Goal: Task Accomplishment & Management: Use online tool/utility

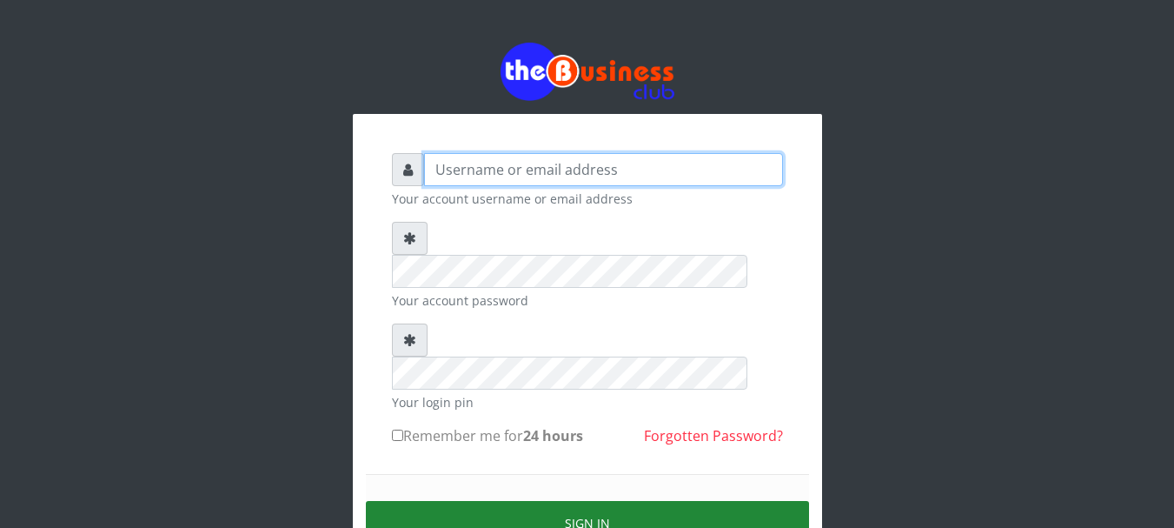
type input "GOLABICHI"
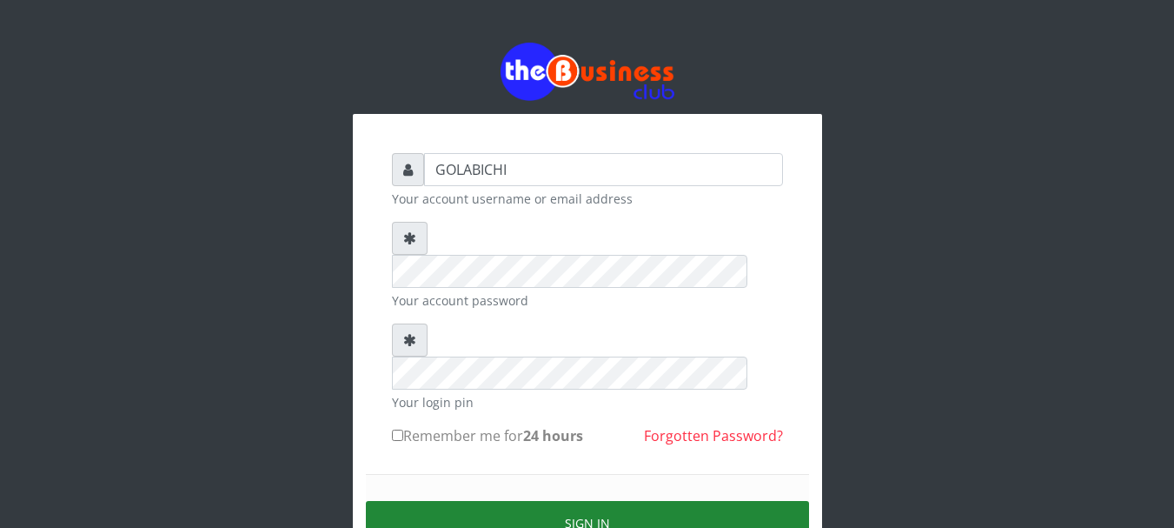
click at [552, 501] on button "Sign in" at bounding box center [587, 523] width 443 height 44
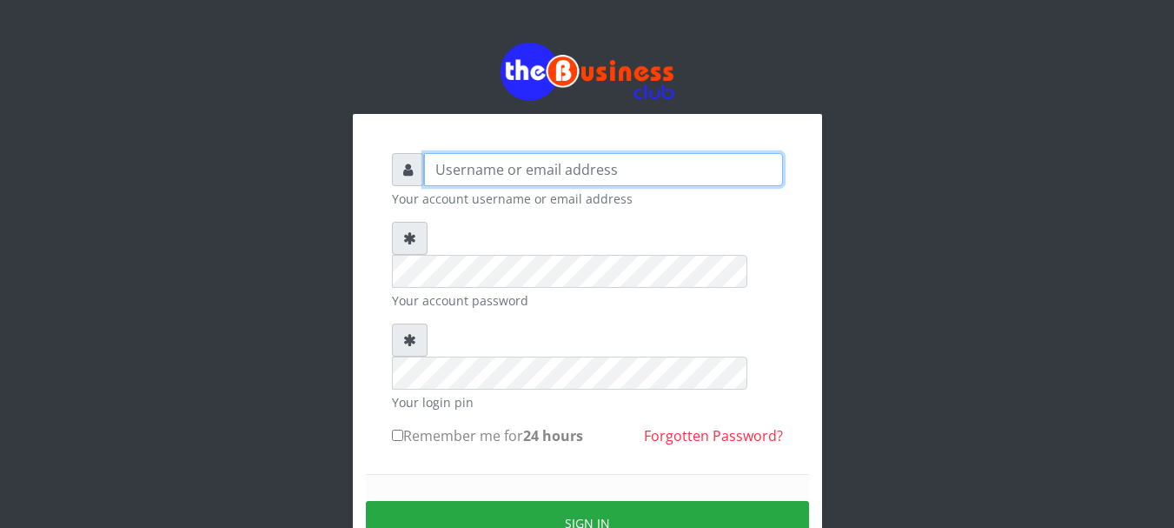
type input "GOLABICHI"
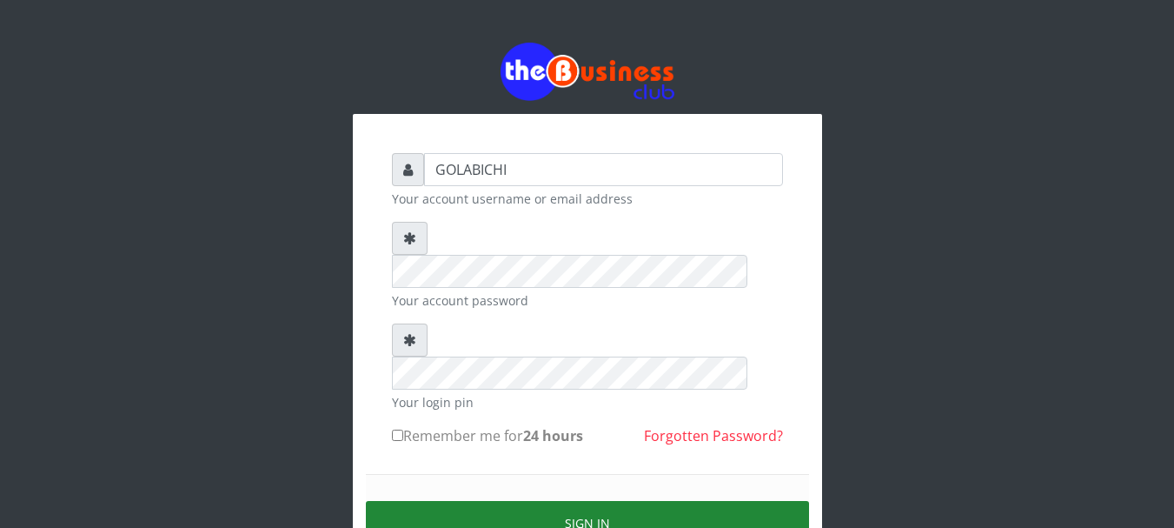
click at [511, 501] on button "Sign in" at bounding box center [587, 523] width 443 height 44
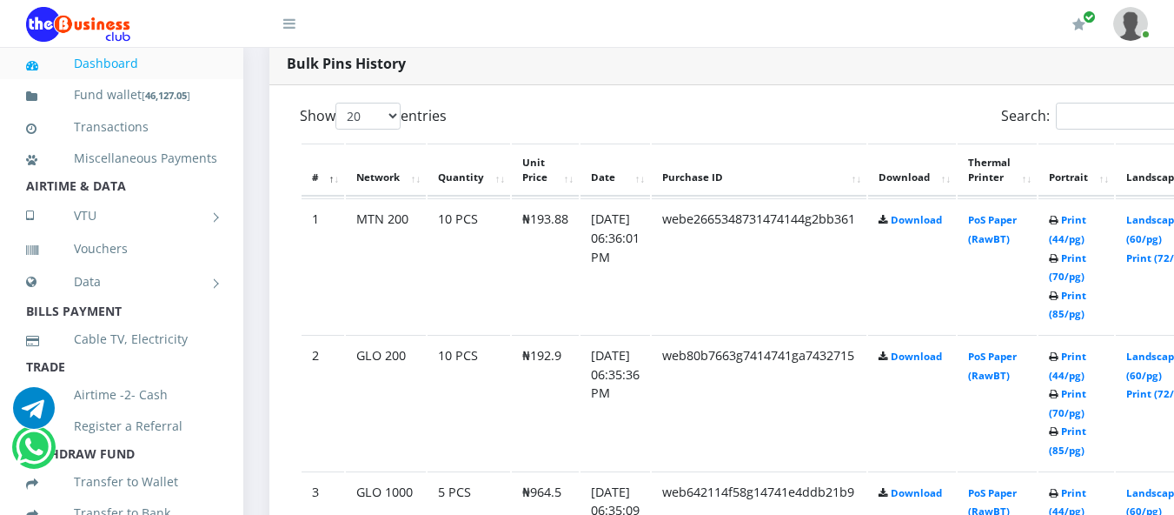
scroll to position [1351, 0]
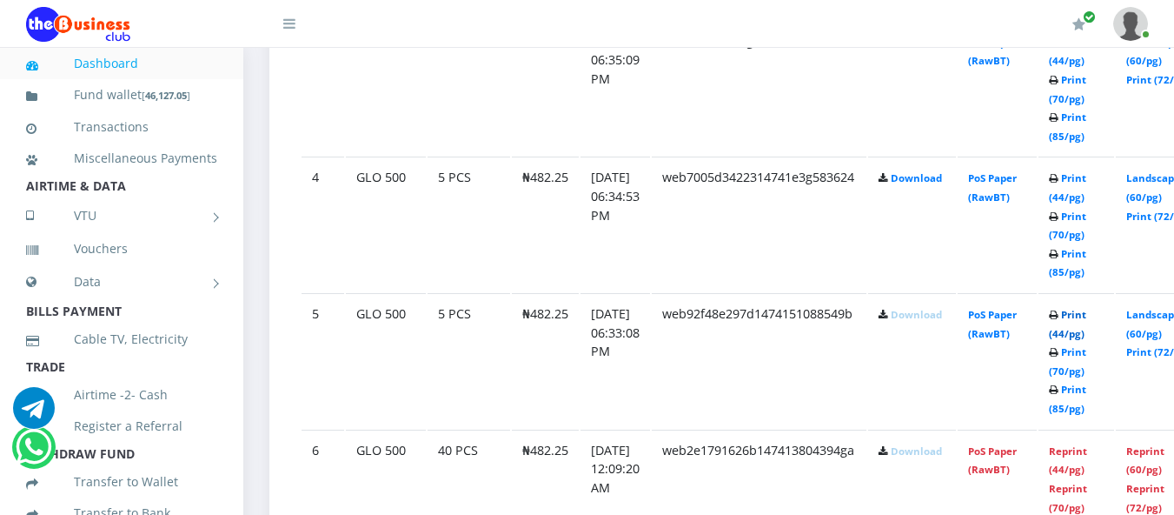
click at [1087, 316] on link "Print (44/pg)" at bounding box center [1067, 324] width 37 height 32
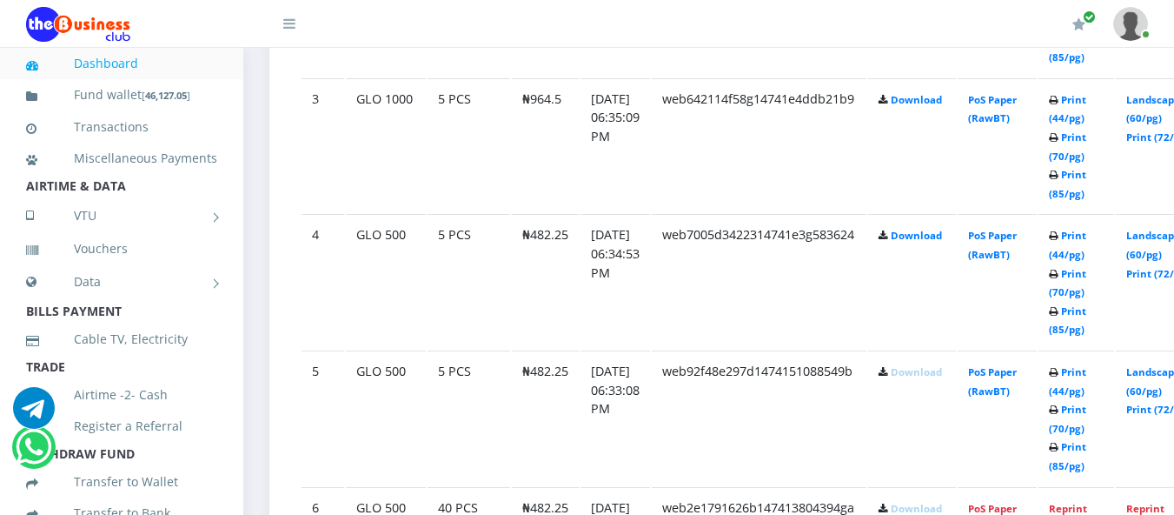
scroll to position [1351, 0]
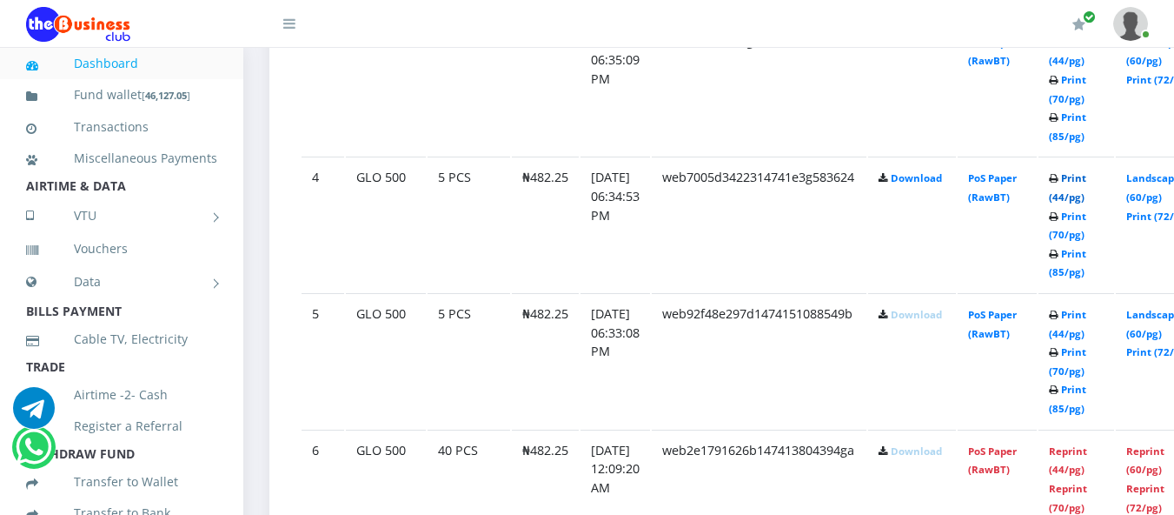
click at [1087, 183] on link "Print (44/pg)" at bounding box center [1067, 187] width 37 height 32
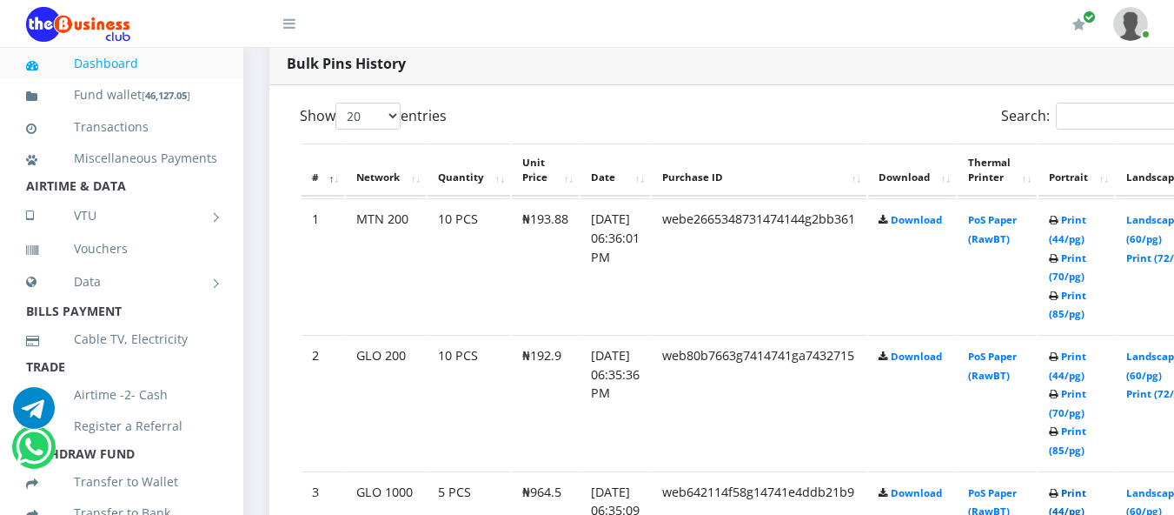
click at [1087, 492] on link "Print (44/pg)" at bounding box center [1067, 502] width 37 height 32
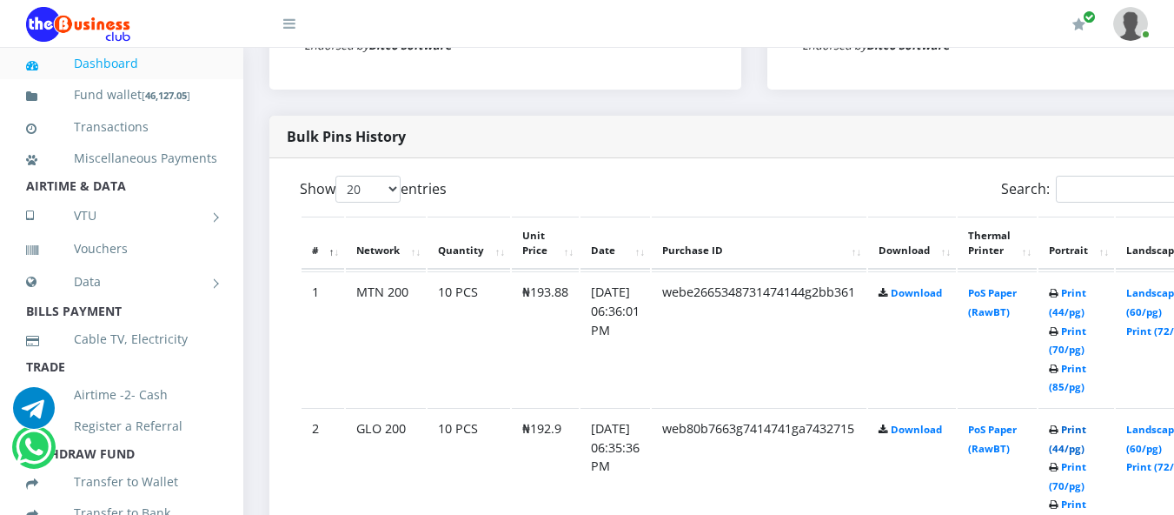
click at [1087, 432] on link "Print (44/pg)" at bounding box center [1067, 439] width 37 height 32
click at [1085, 304] on td "Print (44/pg) Print (70/pg) Print (85/pg)" at bounding box center [1077, 338] width 76 height 135
click at [1087, 294] on link "Print (44/pg)" at bounding box center [1067, 302] width 37 height 32
